Goal: Transaction & Acquisition: Purchase product/service

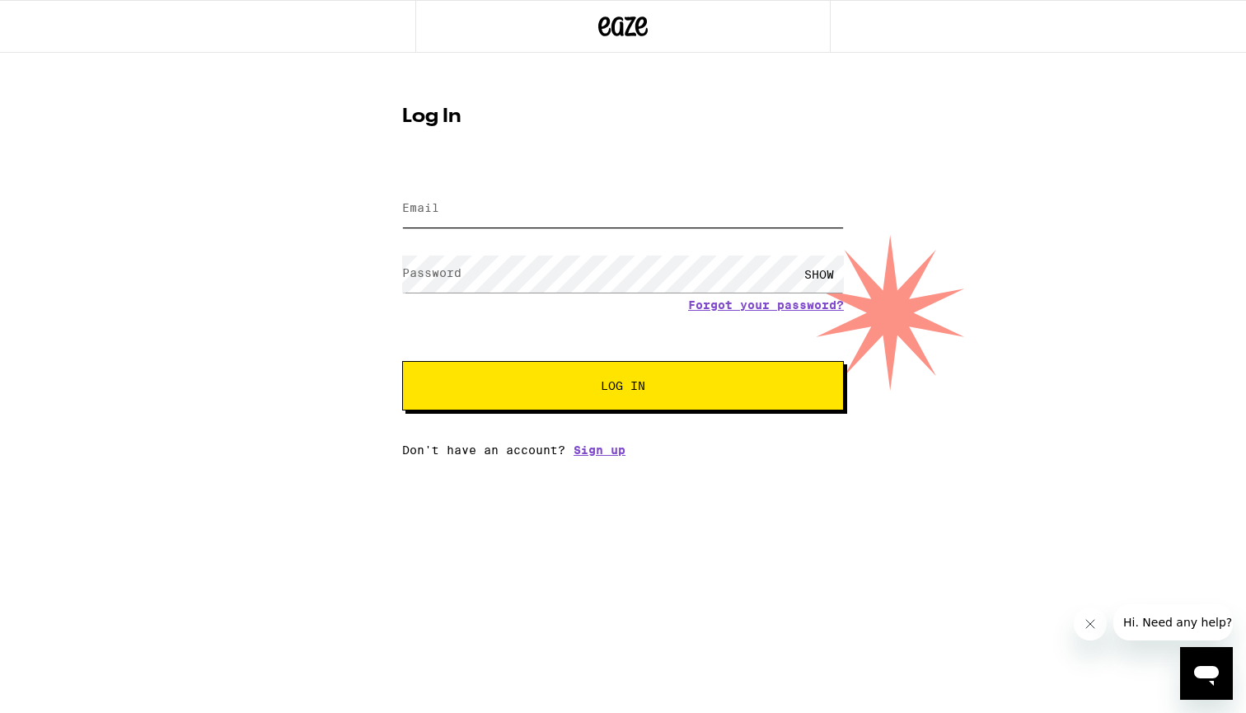
type input "[EMAIL_ADDRESS][DOMAIN_NAME]"
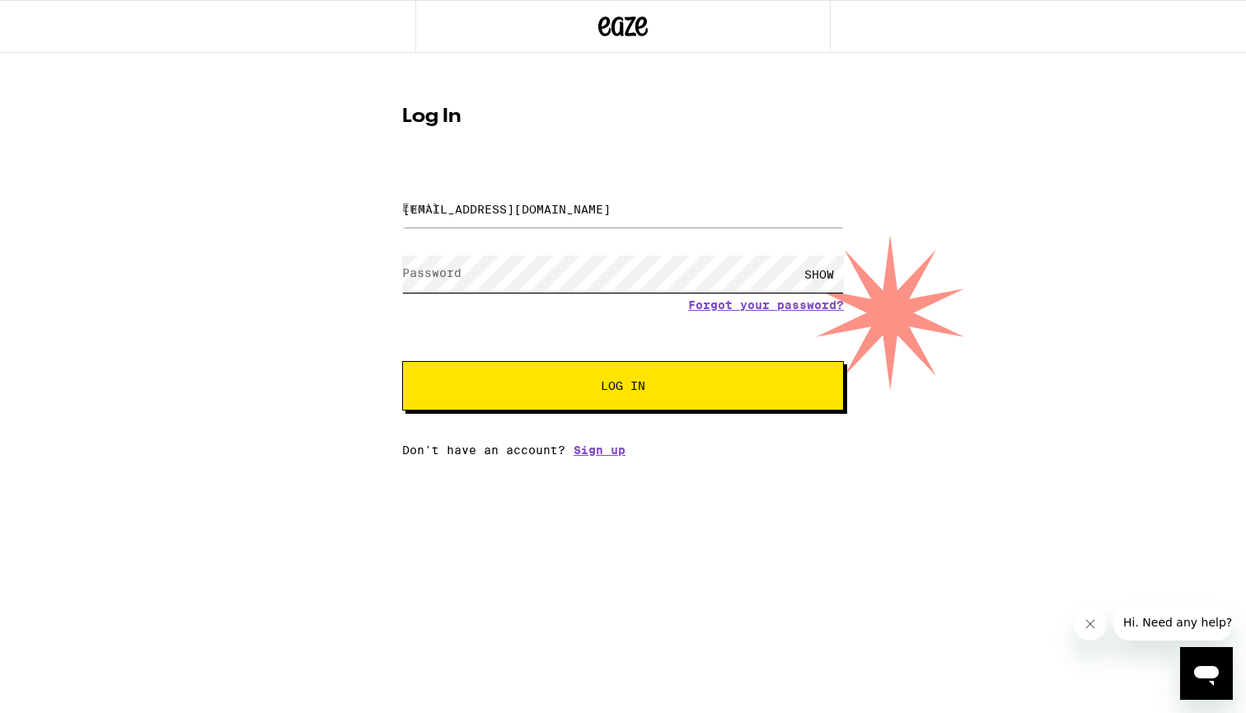
click at [623, 387] on button "Log In" at bounding box center [623, 385] width 442 height 49
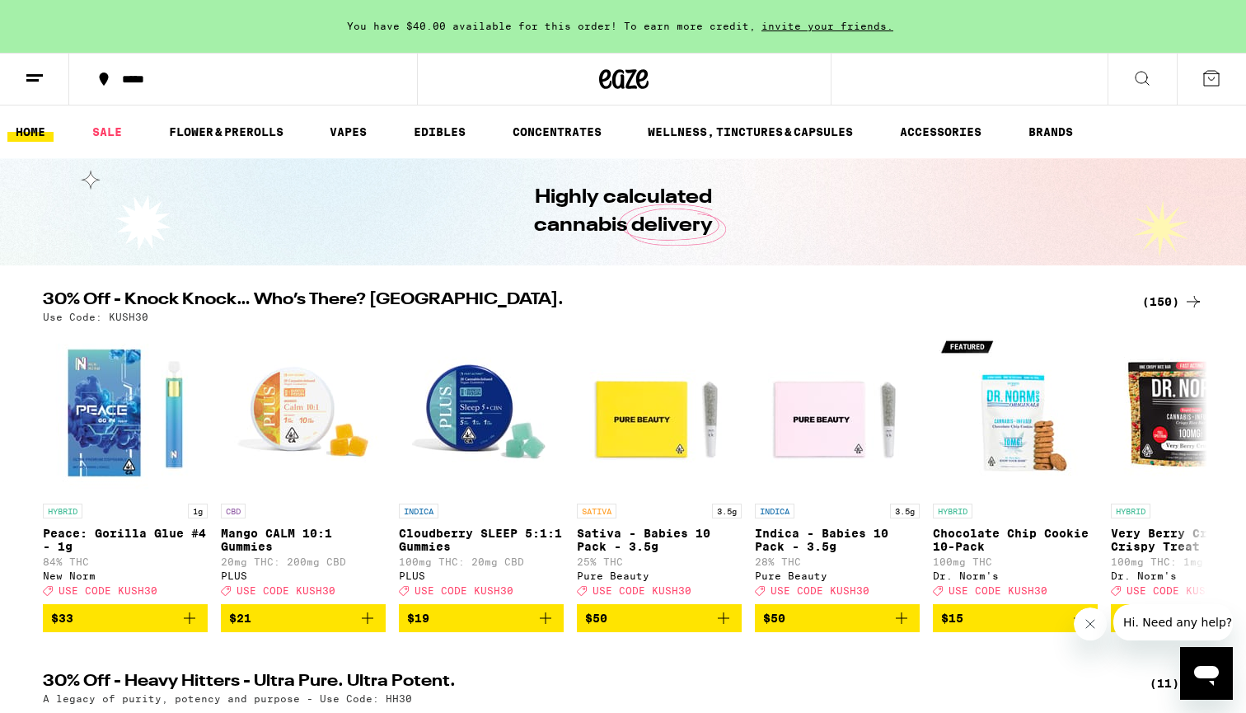
click at [1206, 71] on icon at bounding box center [1211, 78] width 20 height 20
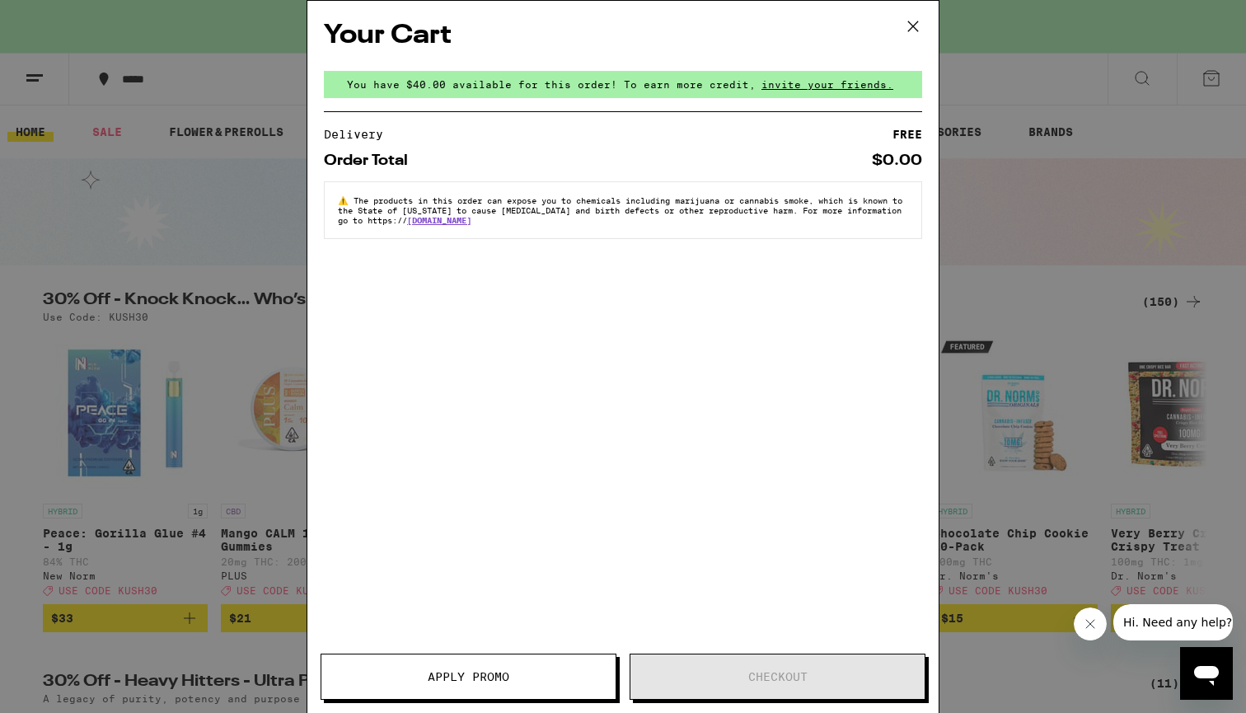
click at [1080, 165] on div "Your Cart You have $40.00 available for this order! To earn more credit, invite…" at bounding box center [623, 356] width 1246 height 713
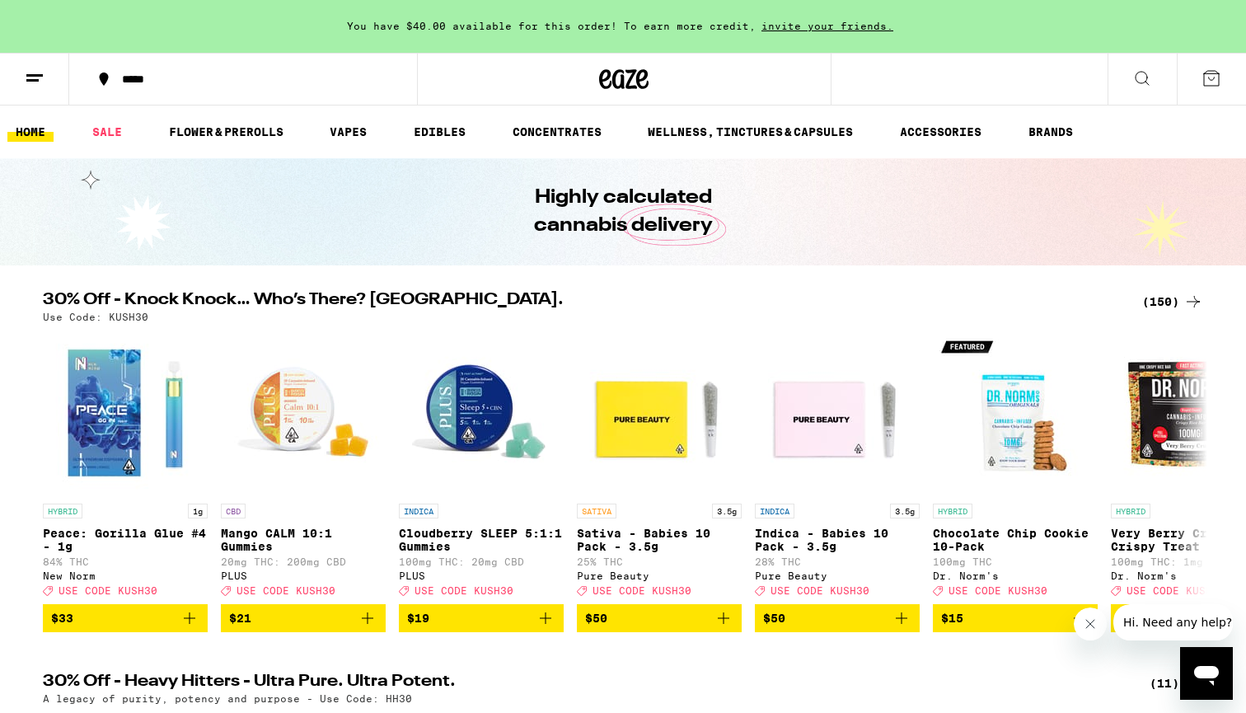
click at [44, 74] on button at bounding box center [34, 80] width 69 height 52
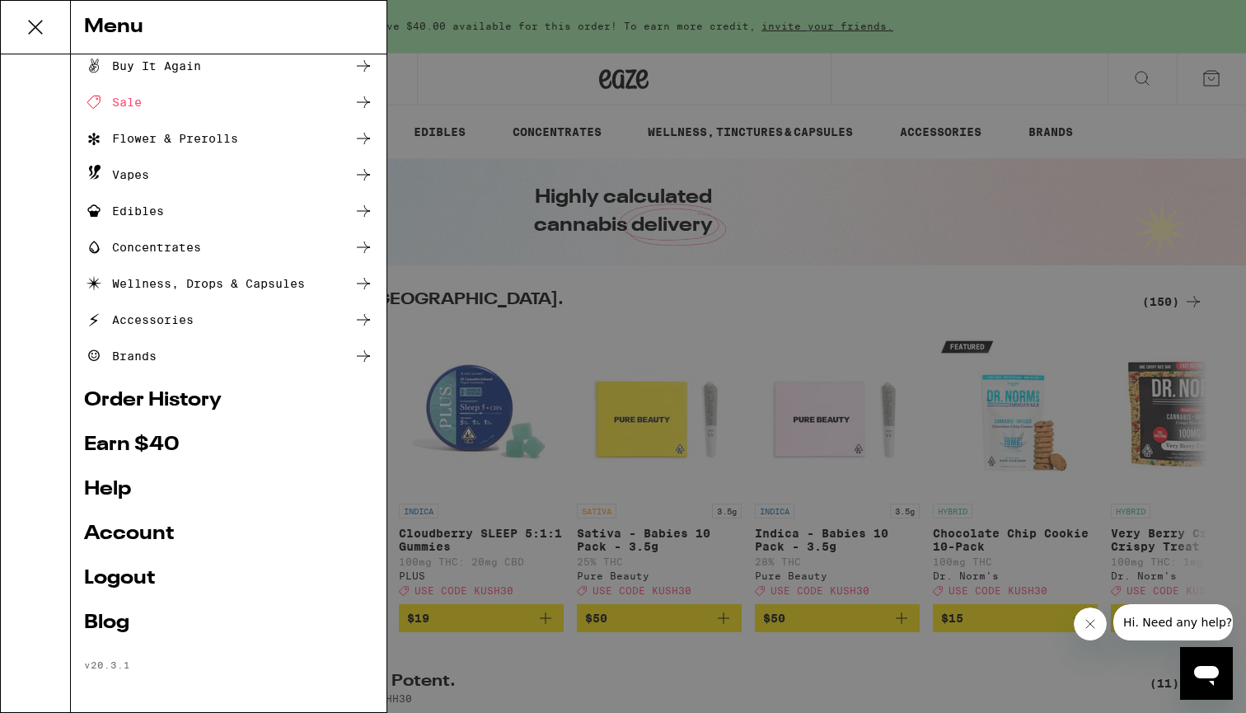
scroll to position [44, 0]
click at [139, 536] on link "Account" at bounding box center [228, 534] width 289 height 20
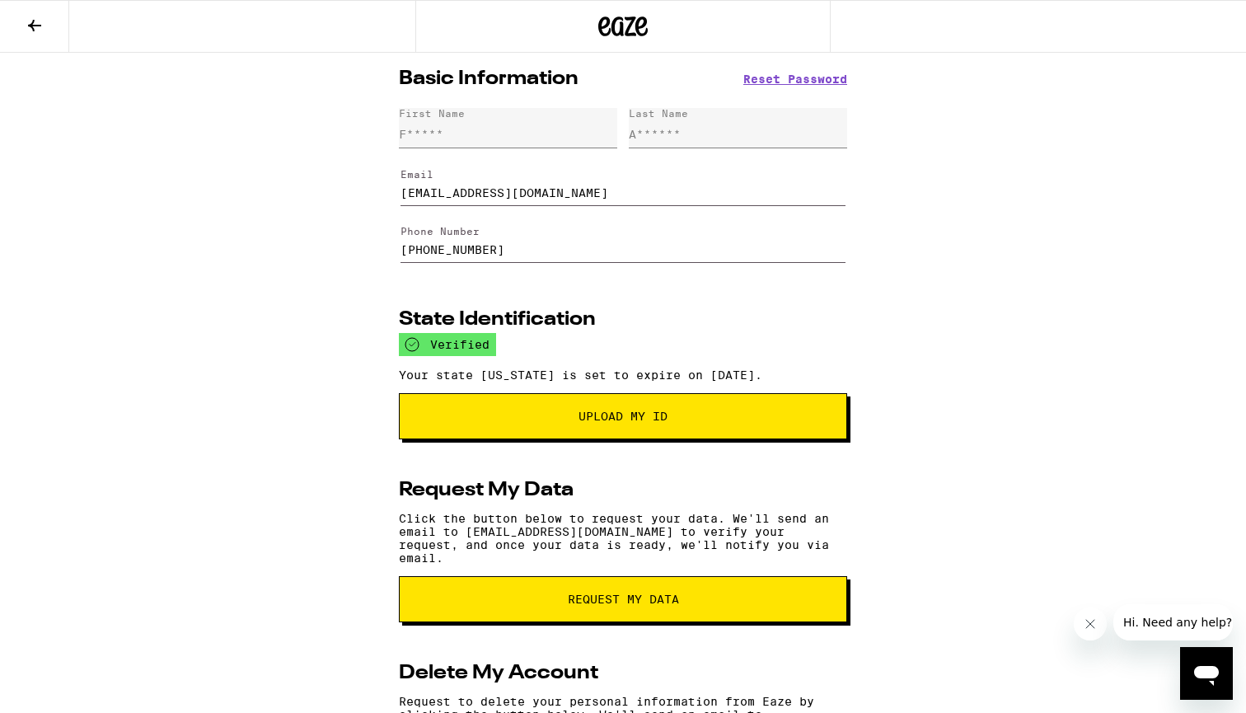
click at [609, 22] on icon at bounding box center [604, 26] width 12 height 20
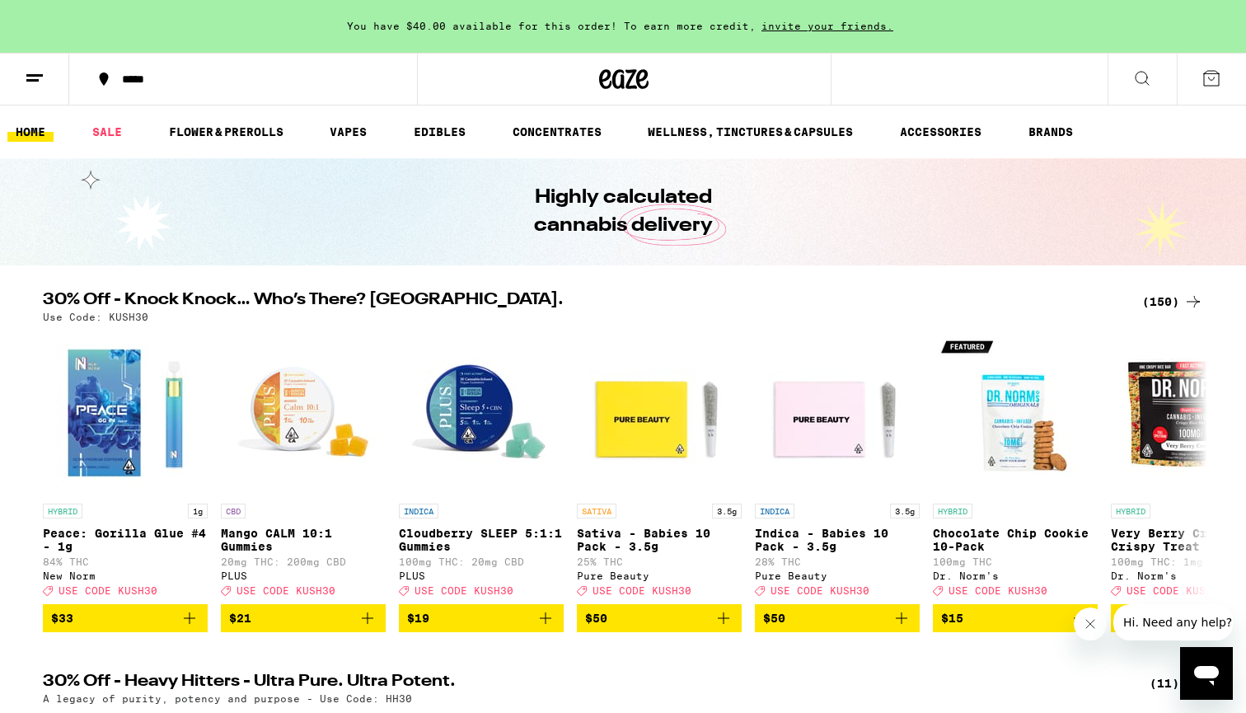
click at [30, 85] on icon at bounding box center [35, 78] width 20 height 20
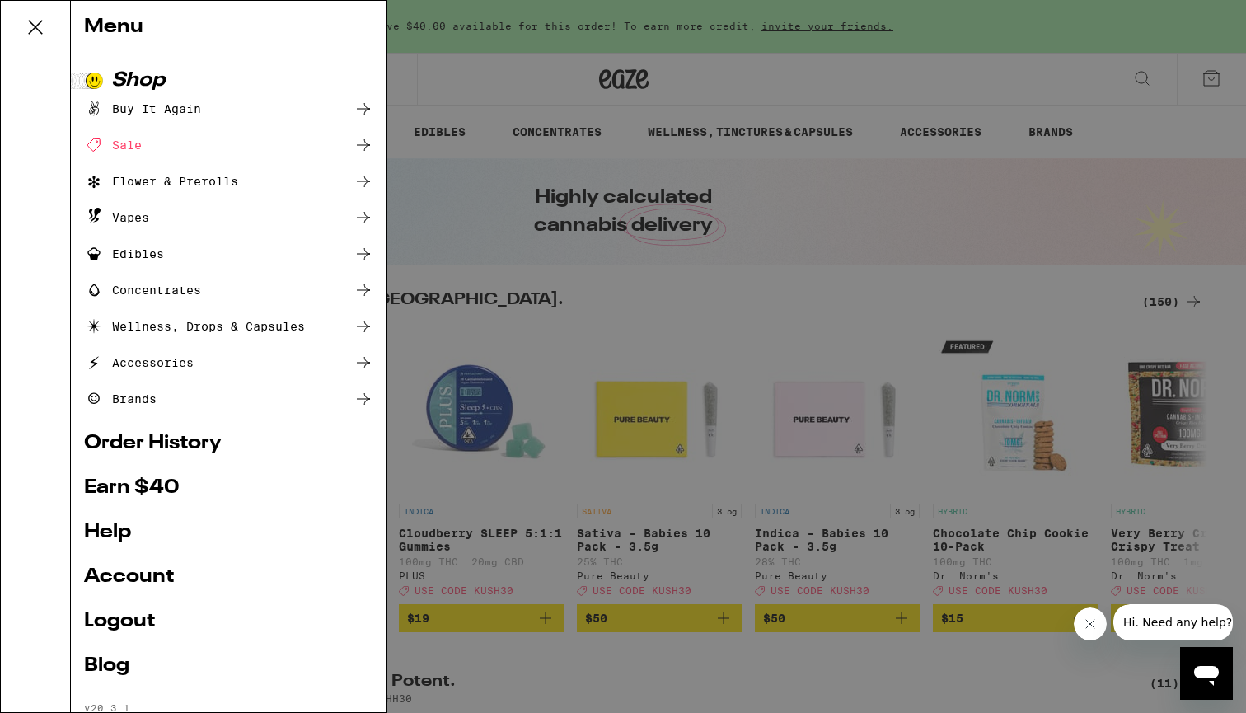
drag, startPoint x: 30, startPoint y: 85, endPoint x: 62, endPoint y: 76, distance: 32.6
click at [38, 73] on div "Menu Shop Buy It Again Sale Flower & Prerolls Vapes Edibles Concentrates Wellne…" at bounding box center [623, 356] width 1246 height 713
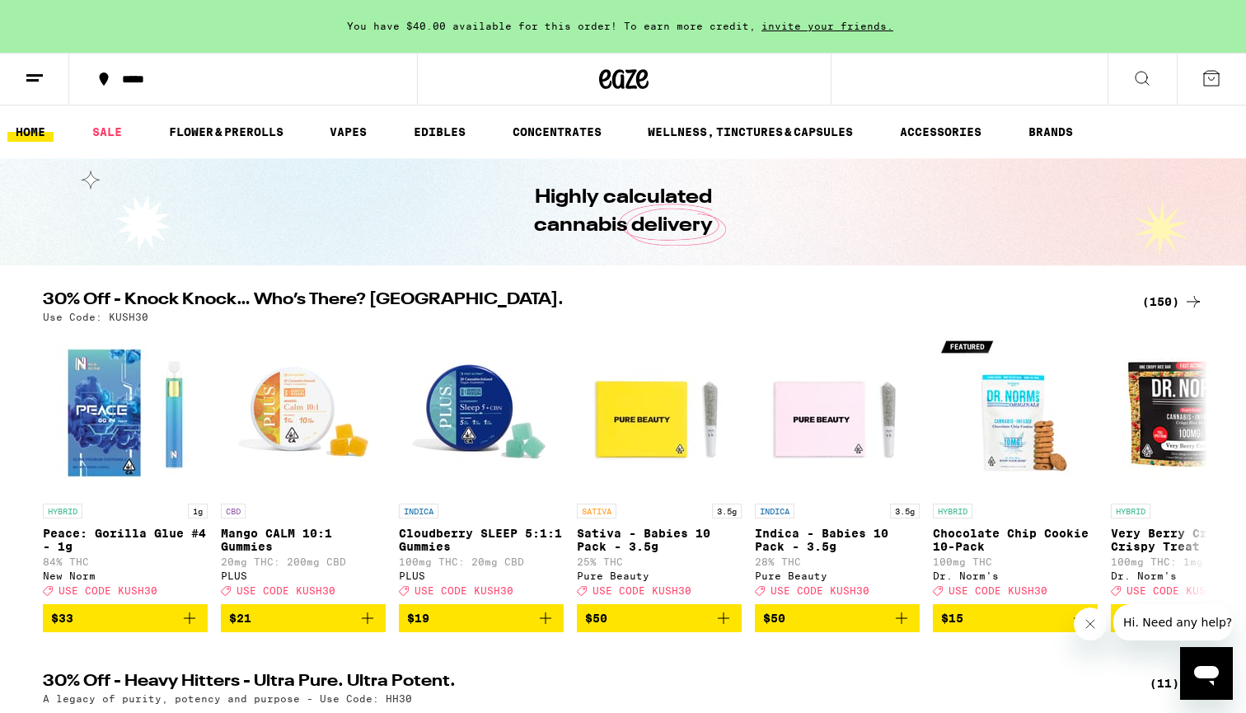
click at [44, 82] on button at bounding box center [34, 80] width 69 height 52
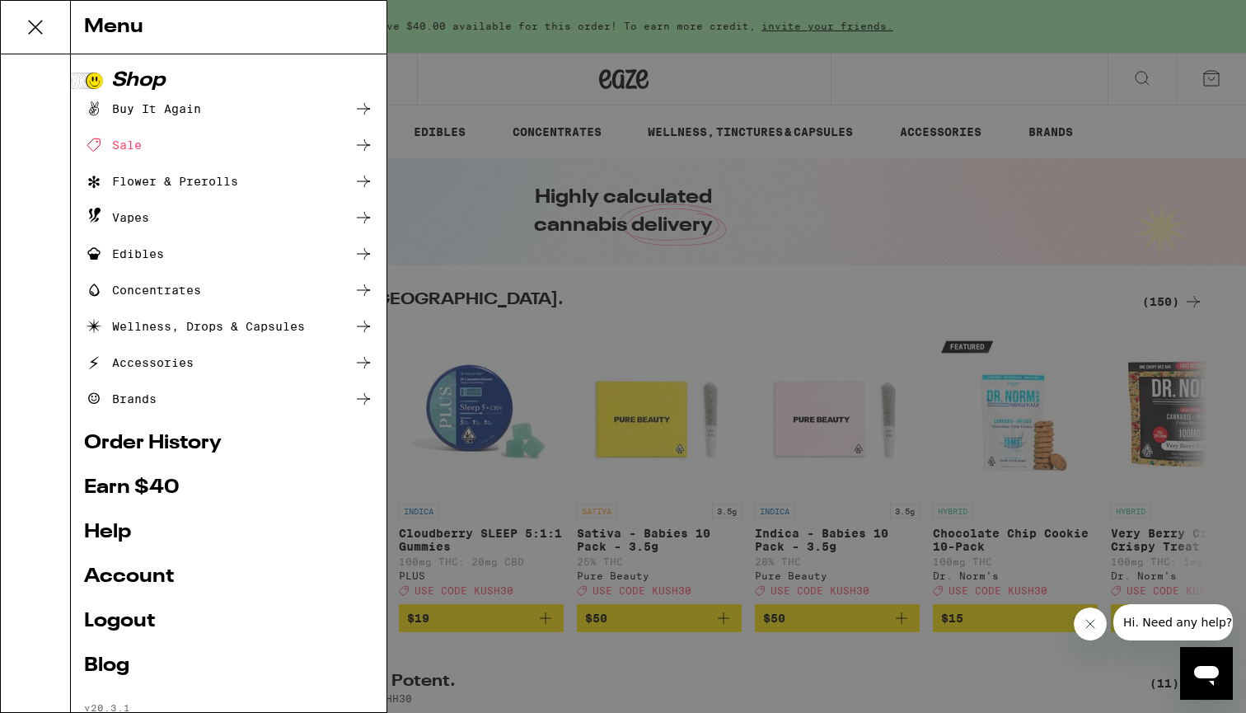
click at [139, 148] on div "Sale" at bounding box center [113, 145] width 58 height 20
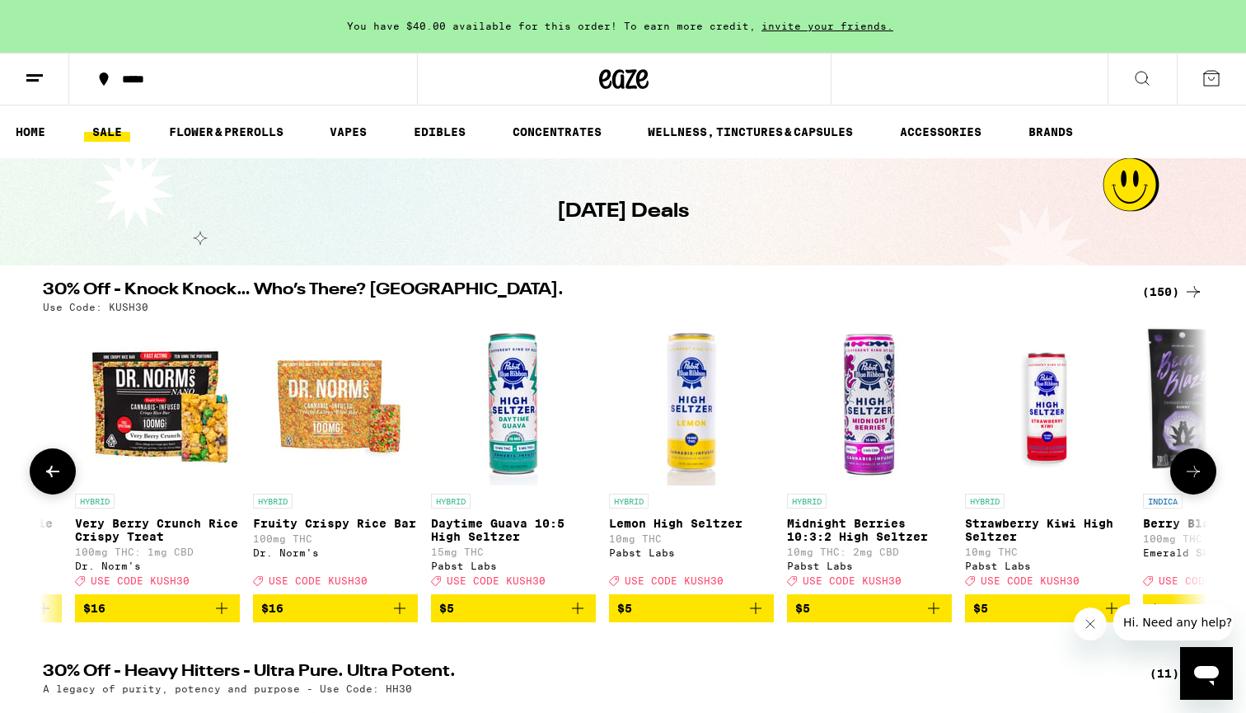
scroll to position [0, 1088]
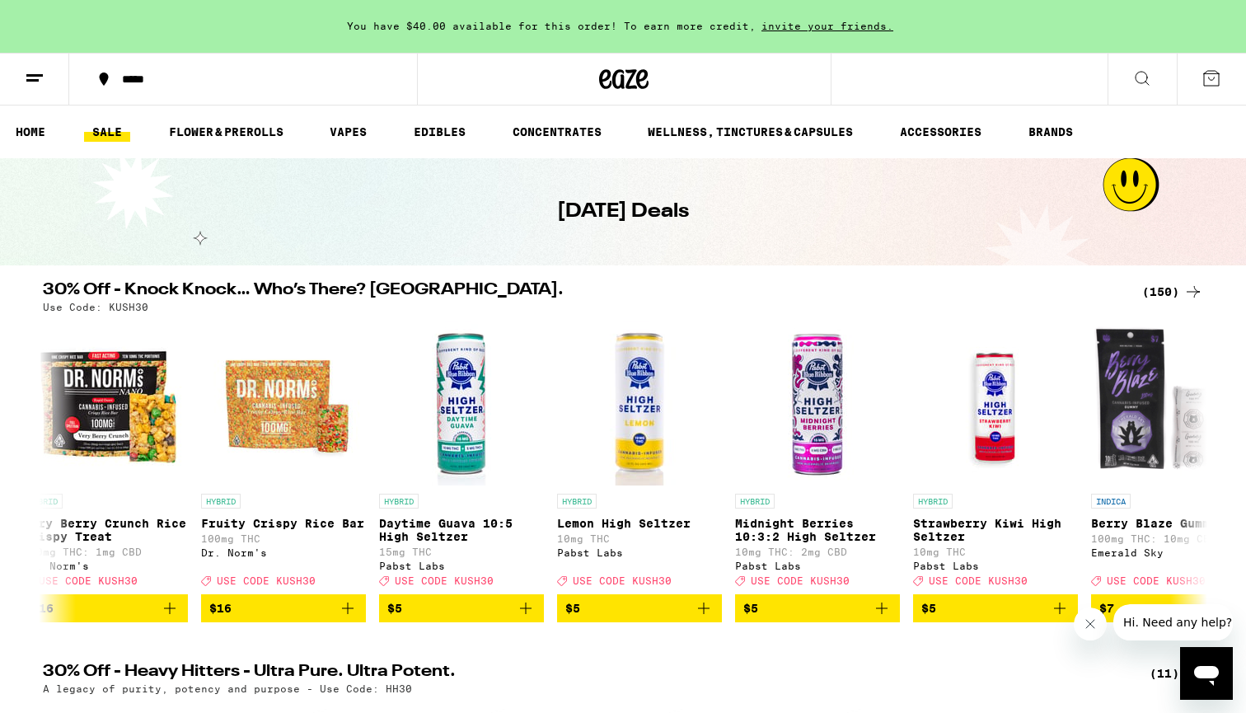
click at [1182, 292] on div "(150)" at bounding box center [1172, 292] width 61 height 20
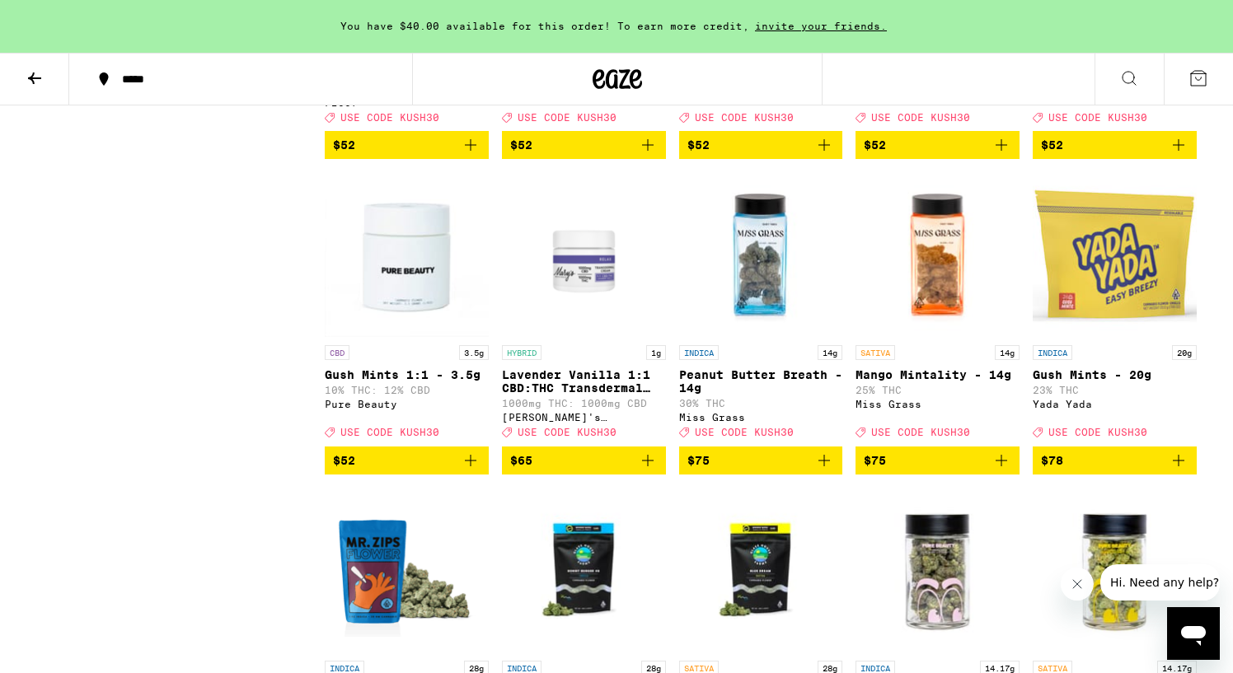
scroll to position [8905, 0]
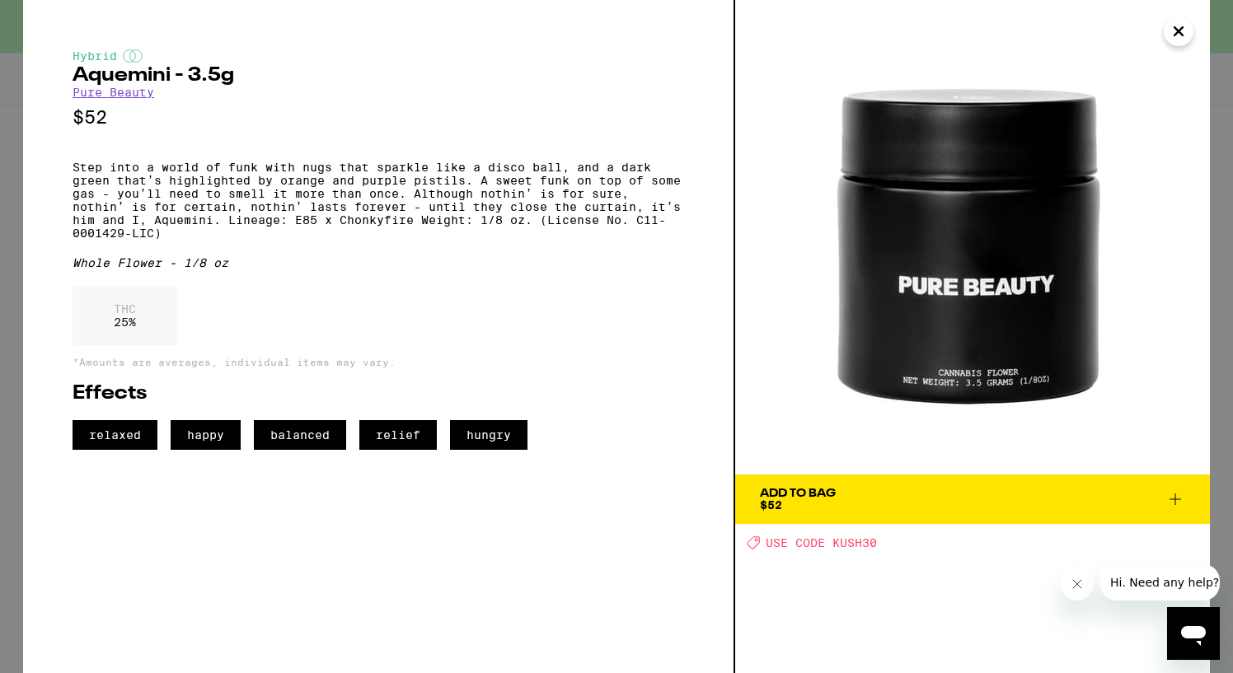
click at [1182, 35] on icon "Close" at bounding box center [1178, 31] width 8 height 8
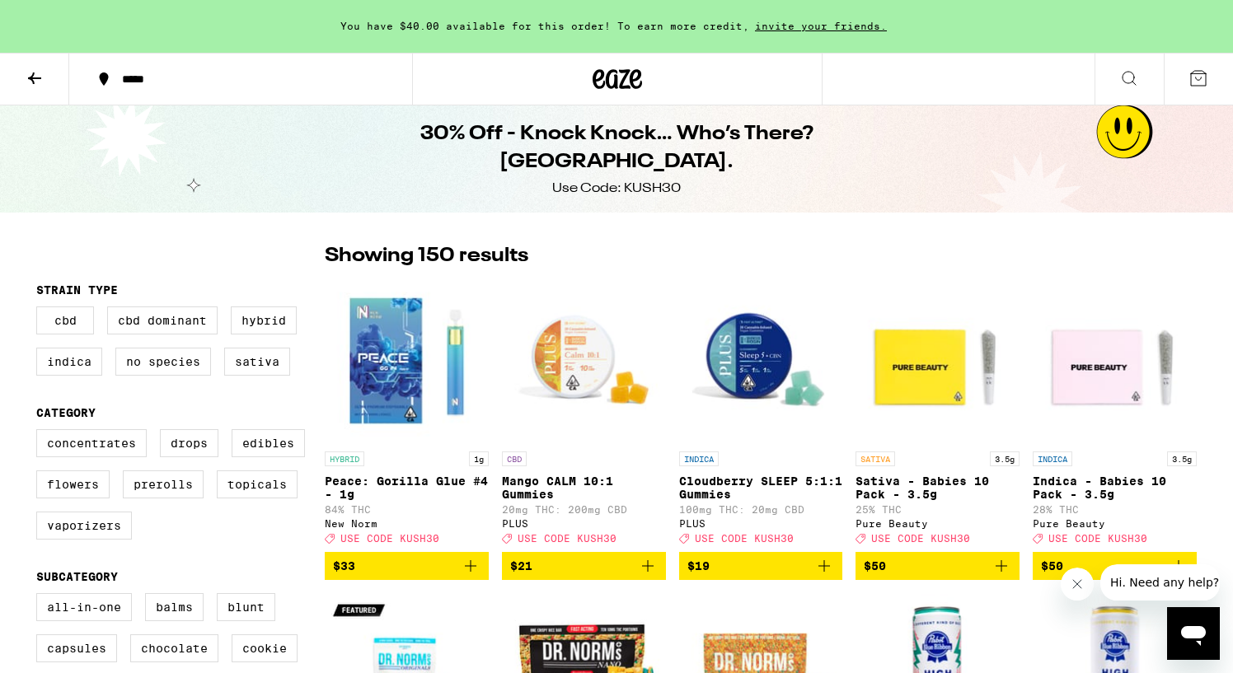
click at [616, 87] on icon at bounding box center [618, 79] width 25 height 20
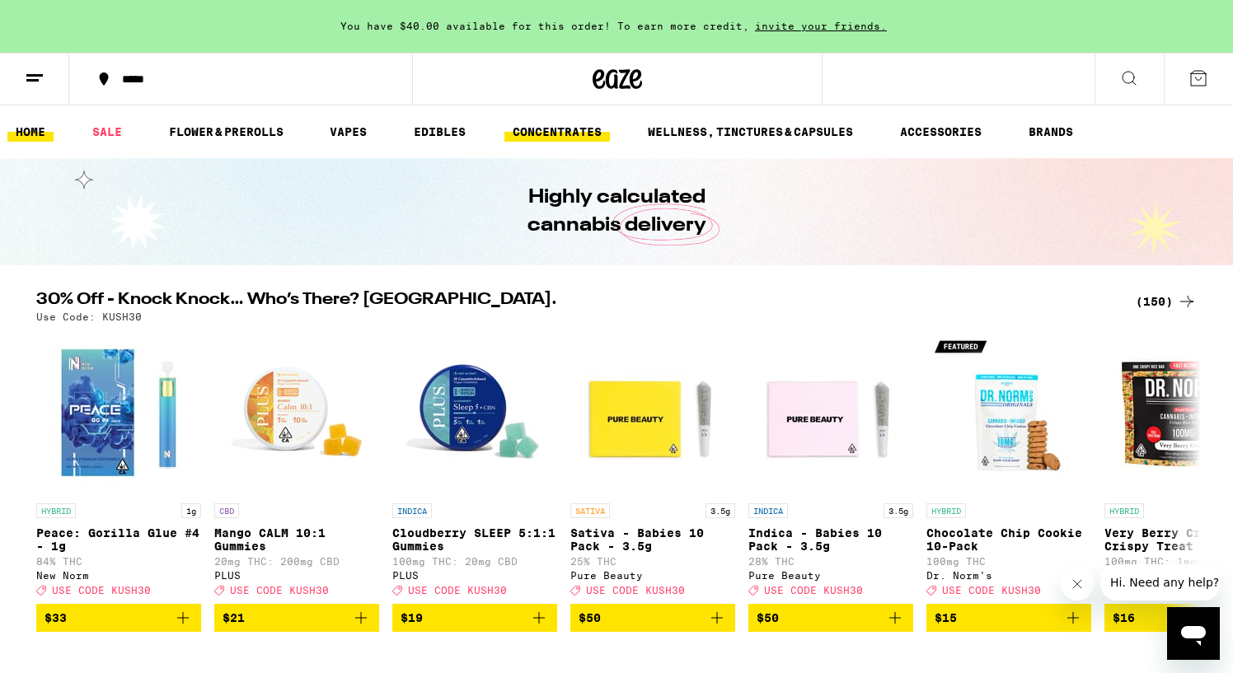
click at [531, 142] on link "CONCENTRATES" at bounding box center [556, 132] width 105 height 20
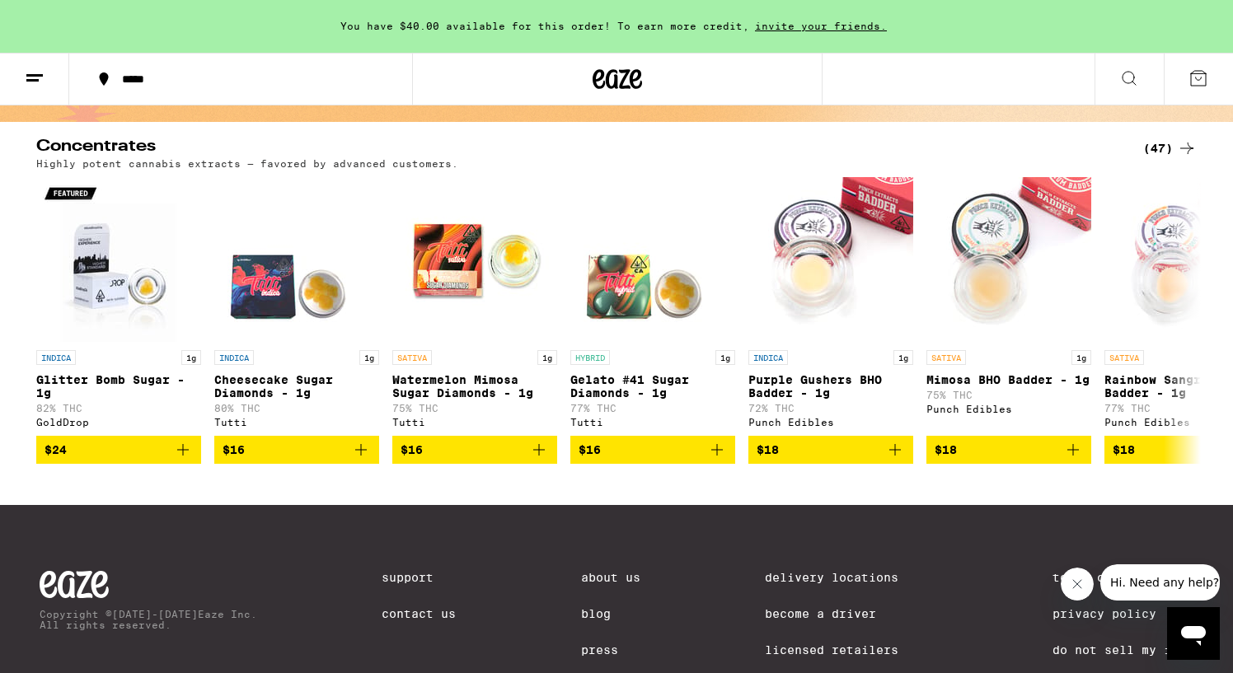
scroll to position [126, 0]
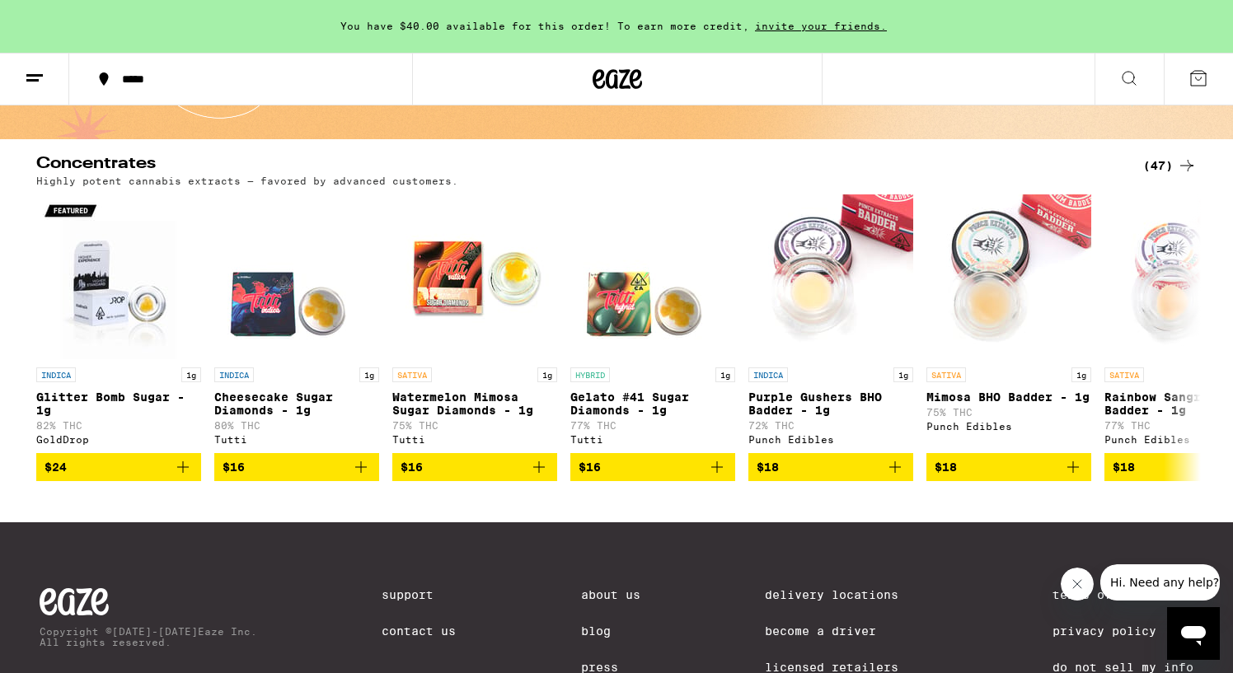
click at [1184, 162] on icon at bounding box center [1187, 166] width 20 height 20
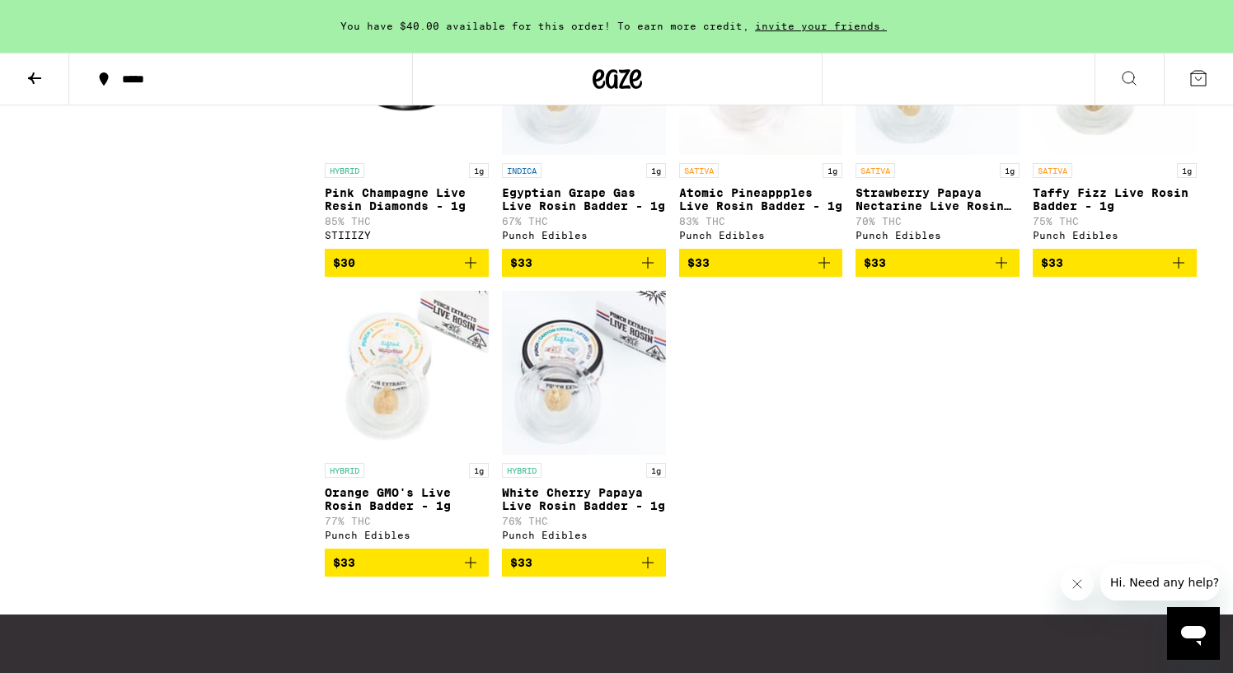
scroll to position [2717, 0]
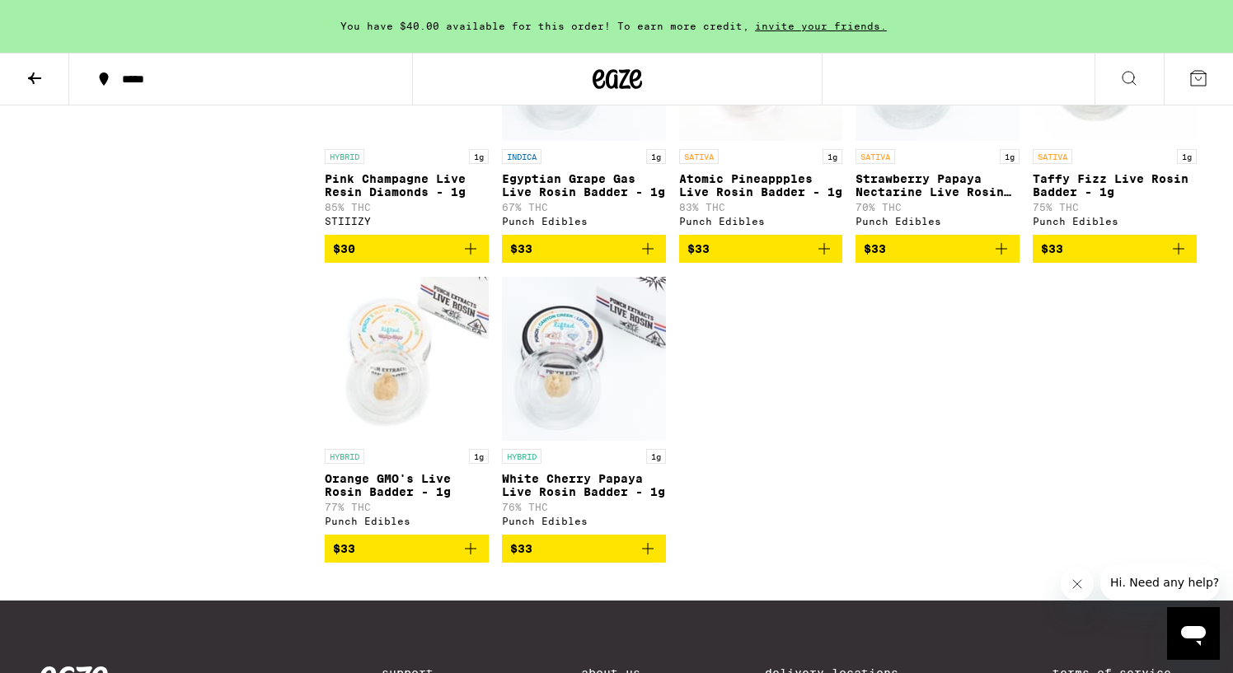
click at [910, 263] on button "$33" at bounding box center [937, 249] width 164 height 28
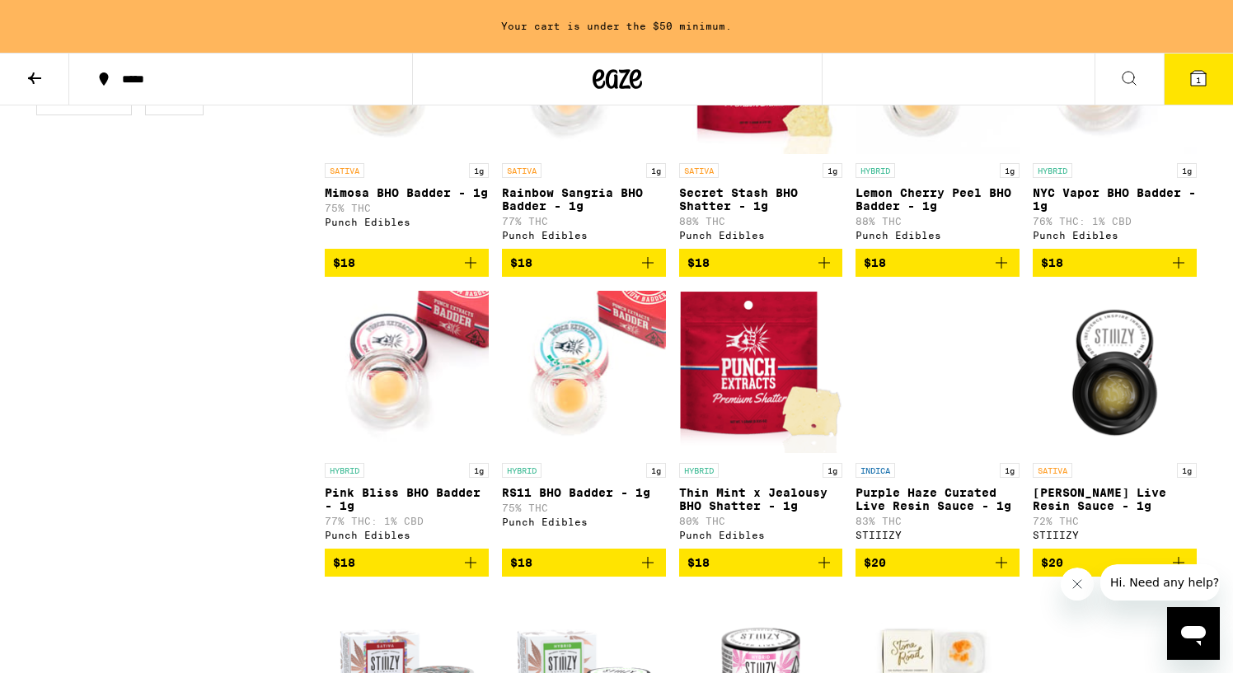
scroll to position [593, 0]
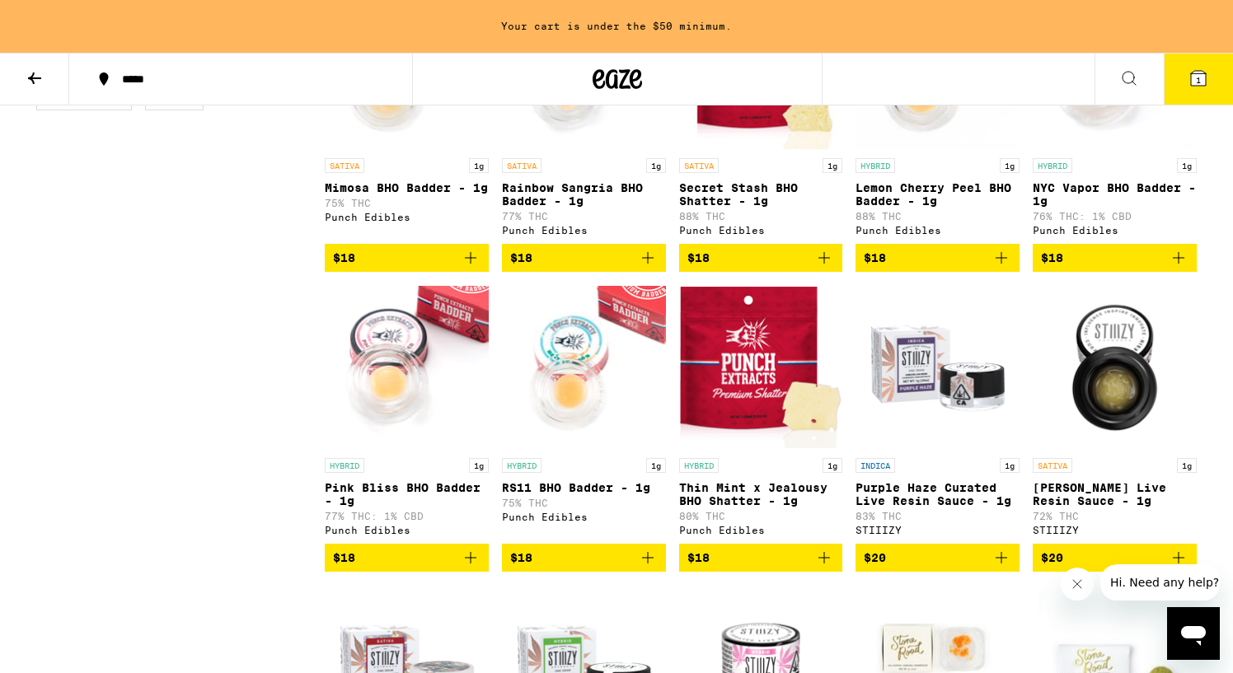
click at [923, 268] on span "$18" at bounding box center [938, 258] width 148 height 20
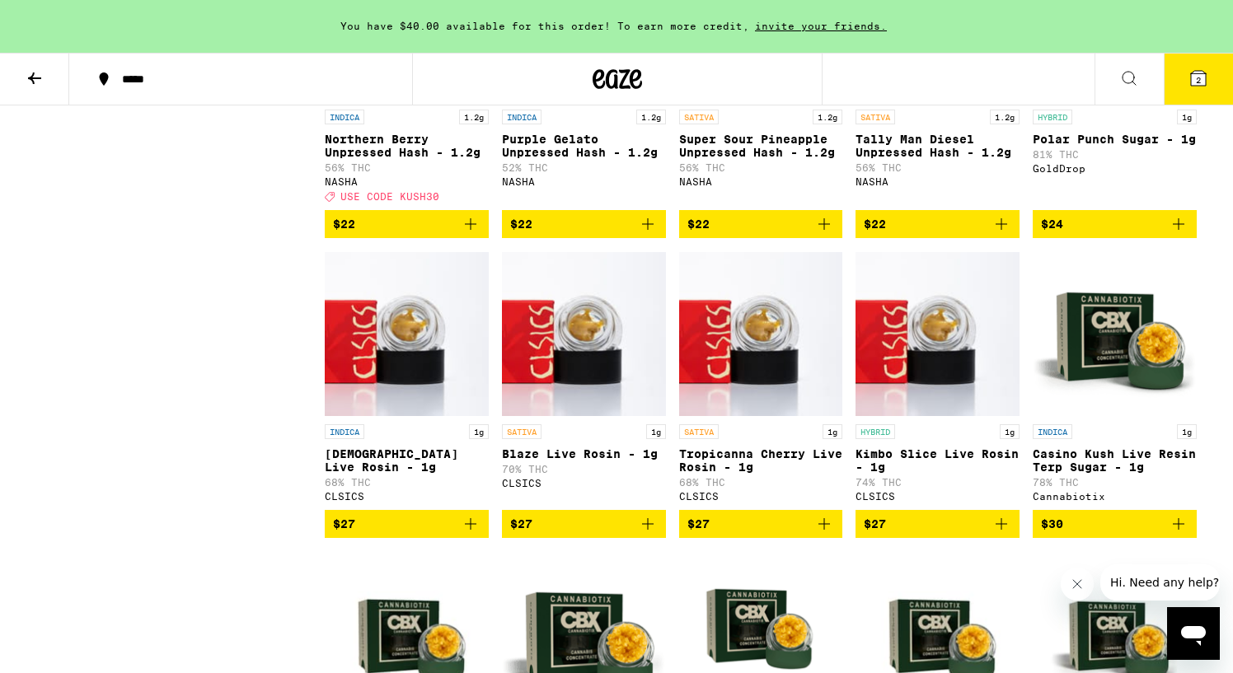
scroll to position [1543, 0]
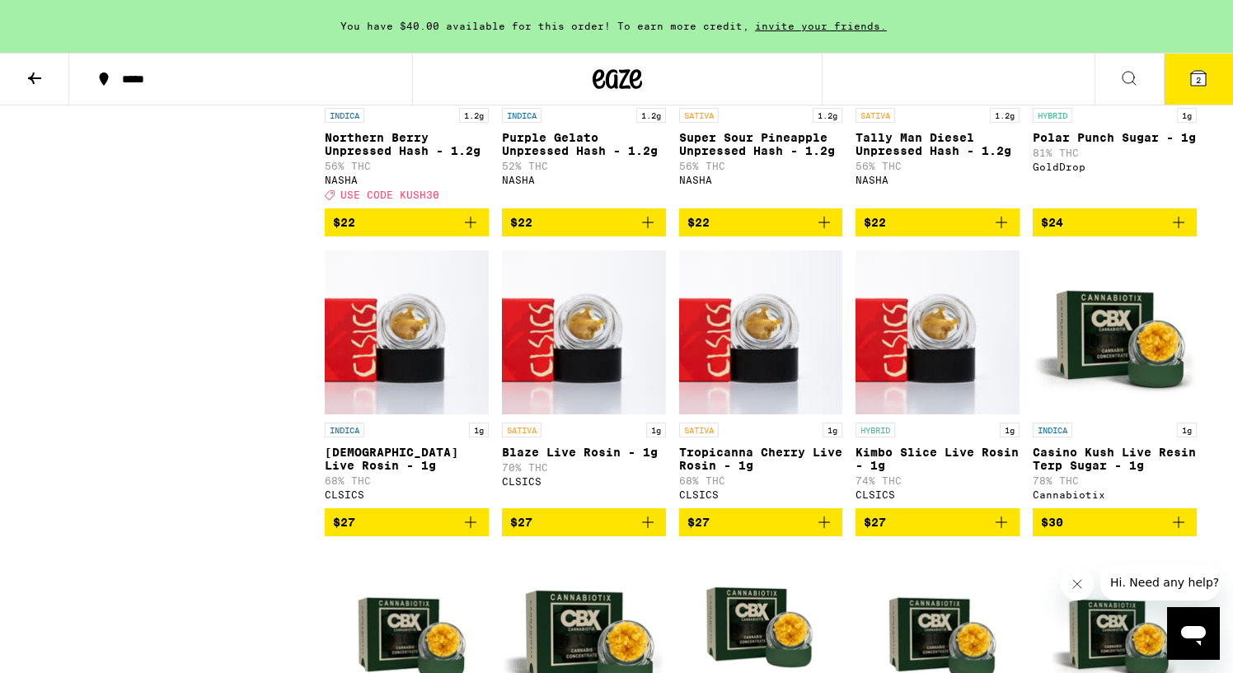
click at [743, 536] on button "$27" at bounding box center [761, 522] width 164 height 28
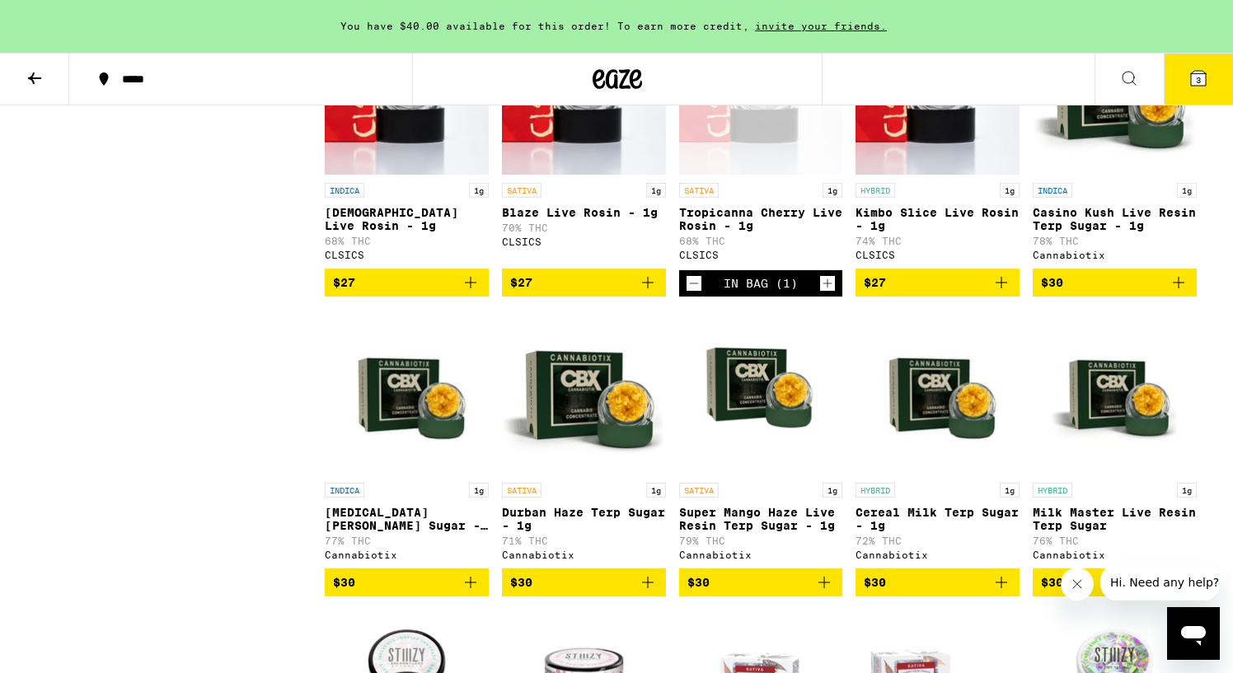
scroll to position [1775, 0]
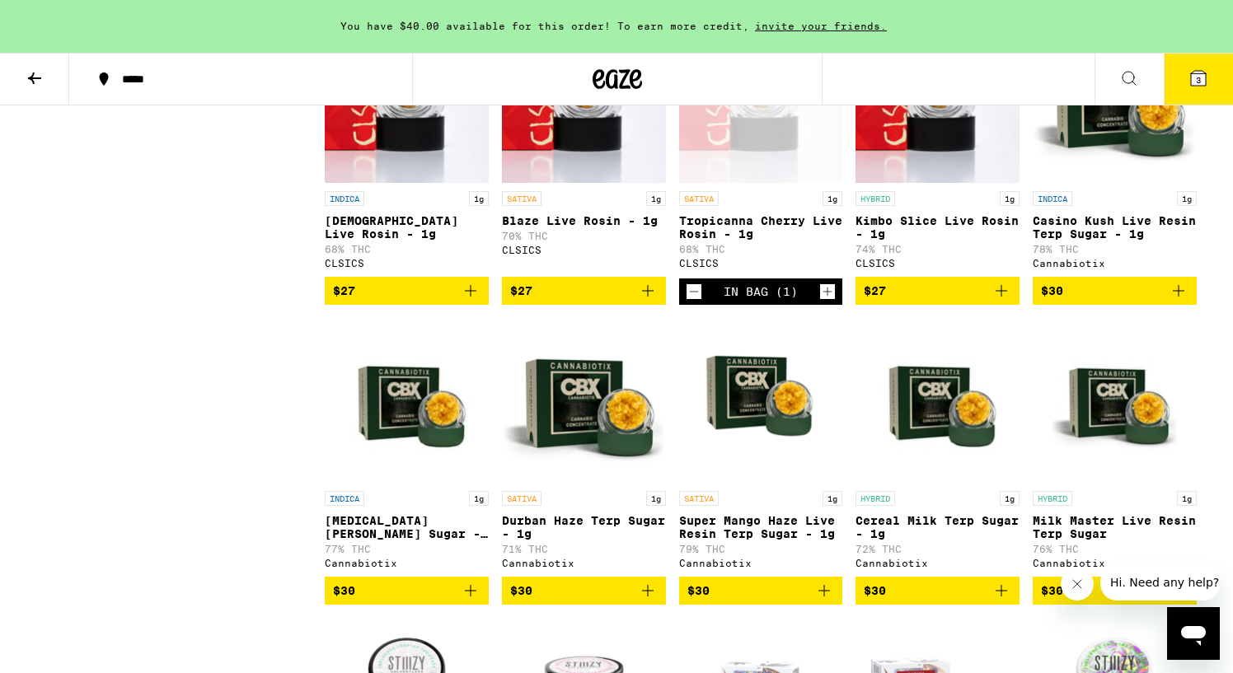
click at [463, 601] on icon "Add to bag" at bounding box center [471, 591] width 20 height 20
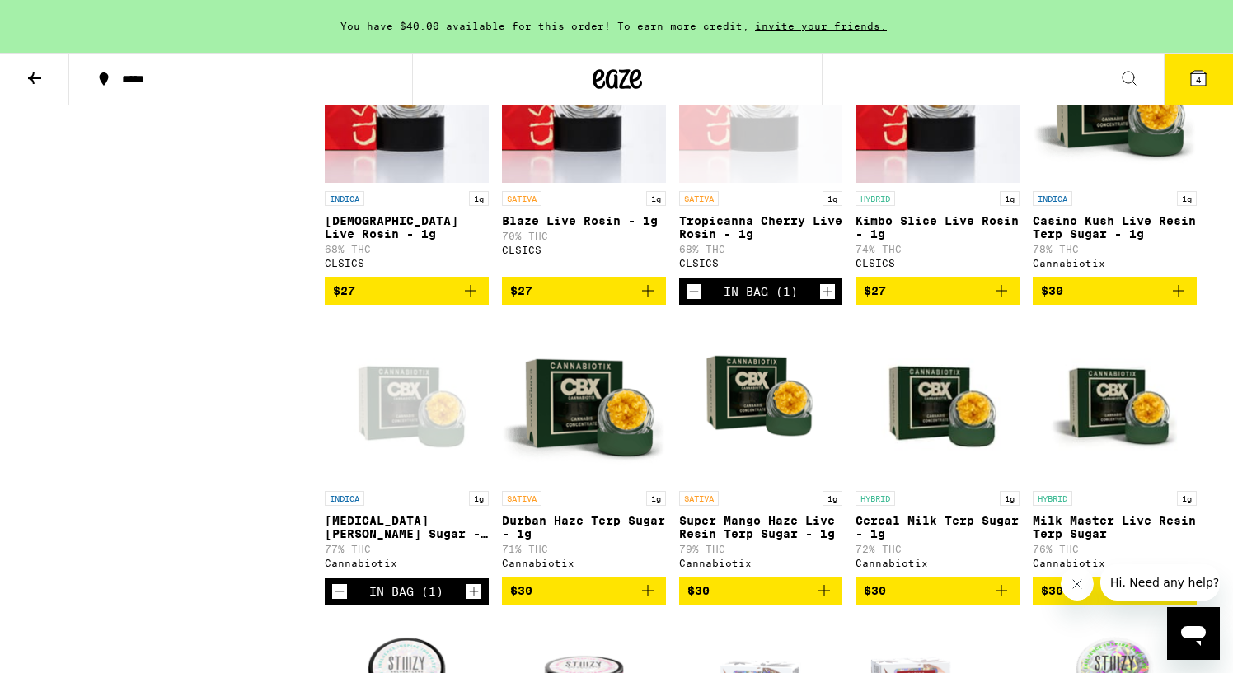
click at [1199, 59] on button "4" at bounding box center [1198, 79] width 69 height 51
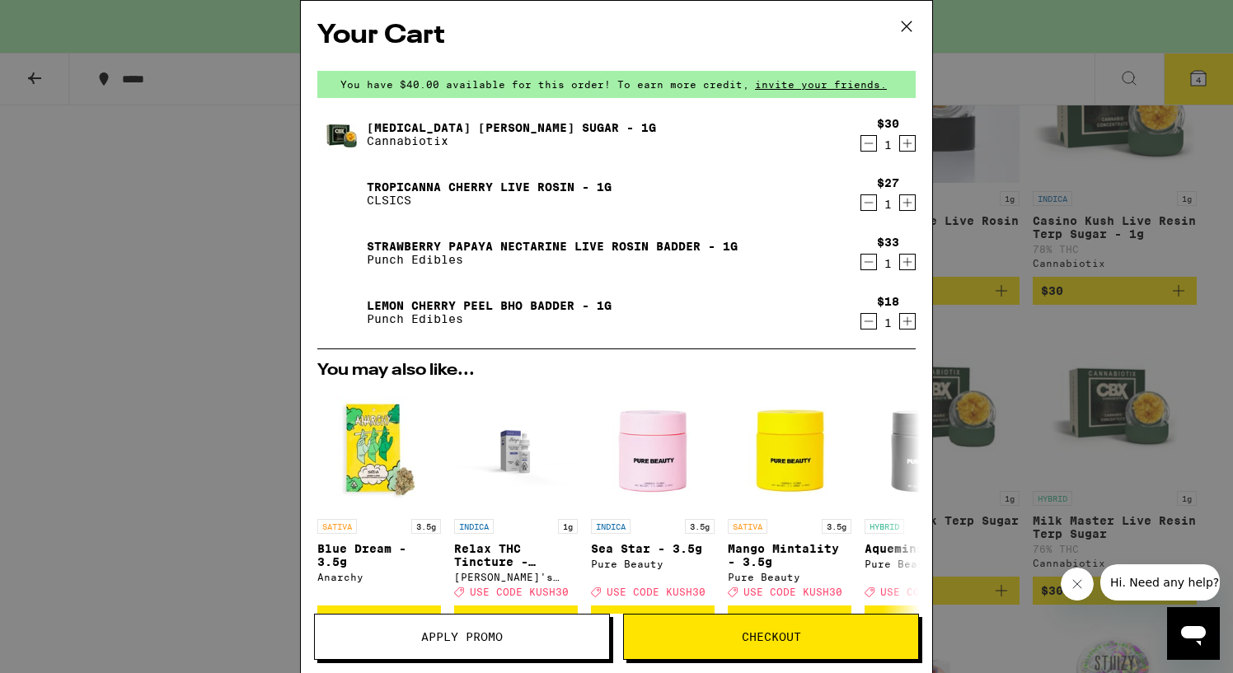
click at [873, 259] on icon "Decrement" at bounding box center [868, 262] width 15 height 20
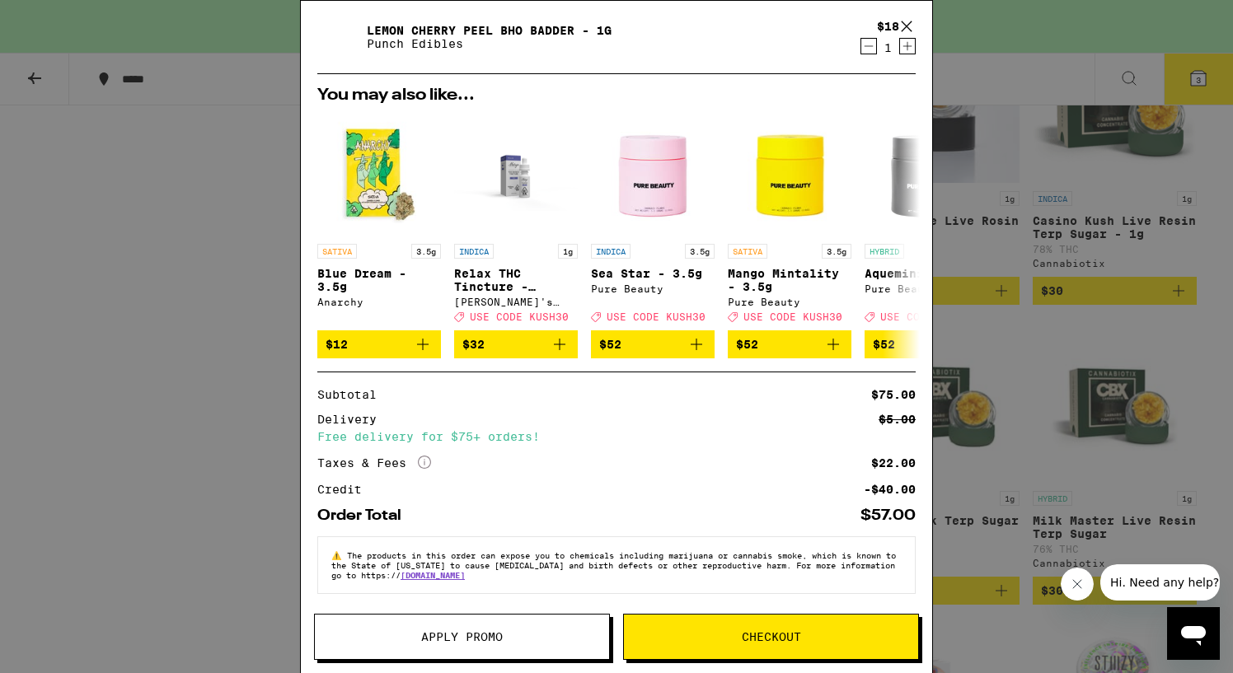
scroll to position [228, 0]
